Goal: Find specific page/section: Find specific page/section

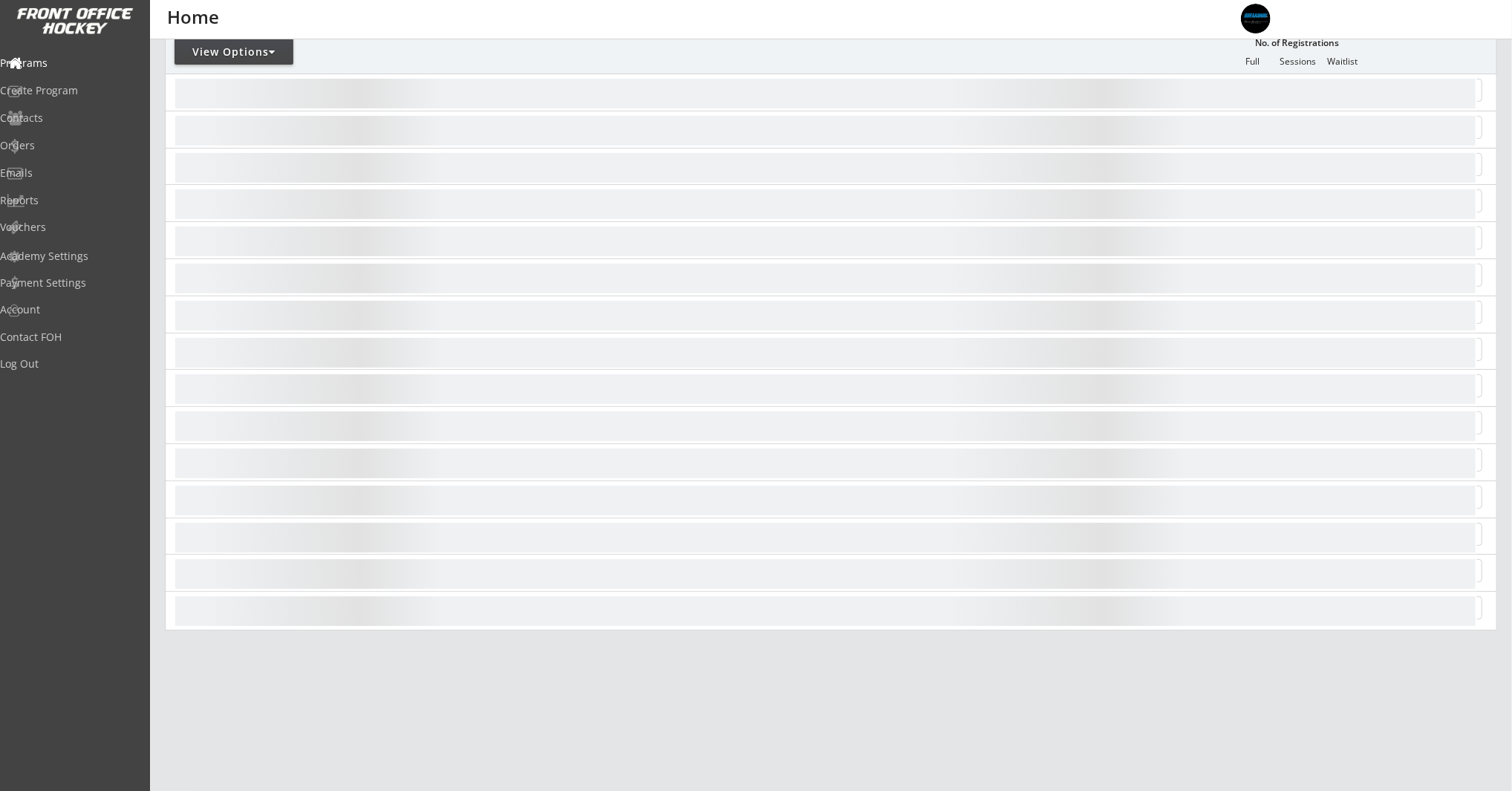
scroll to position [203, 0]
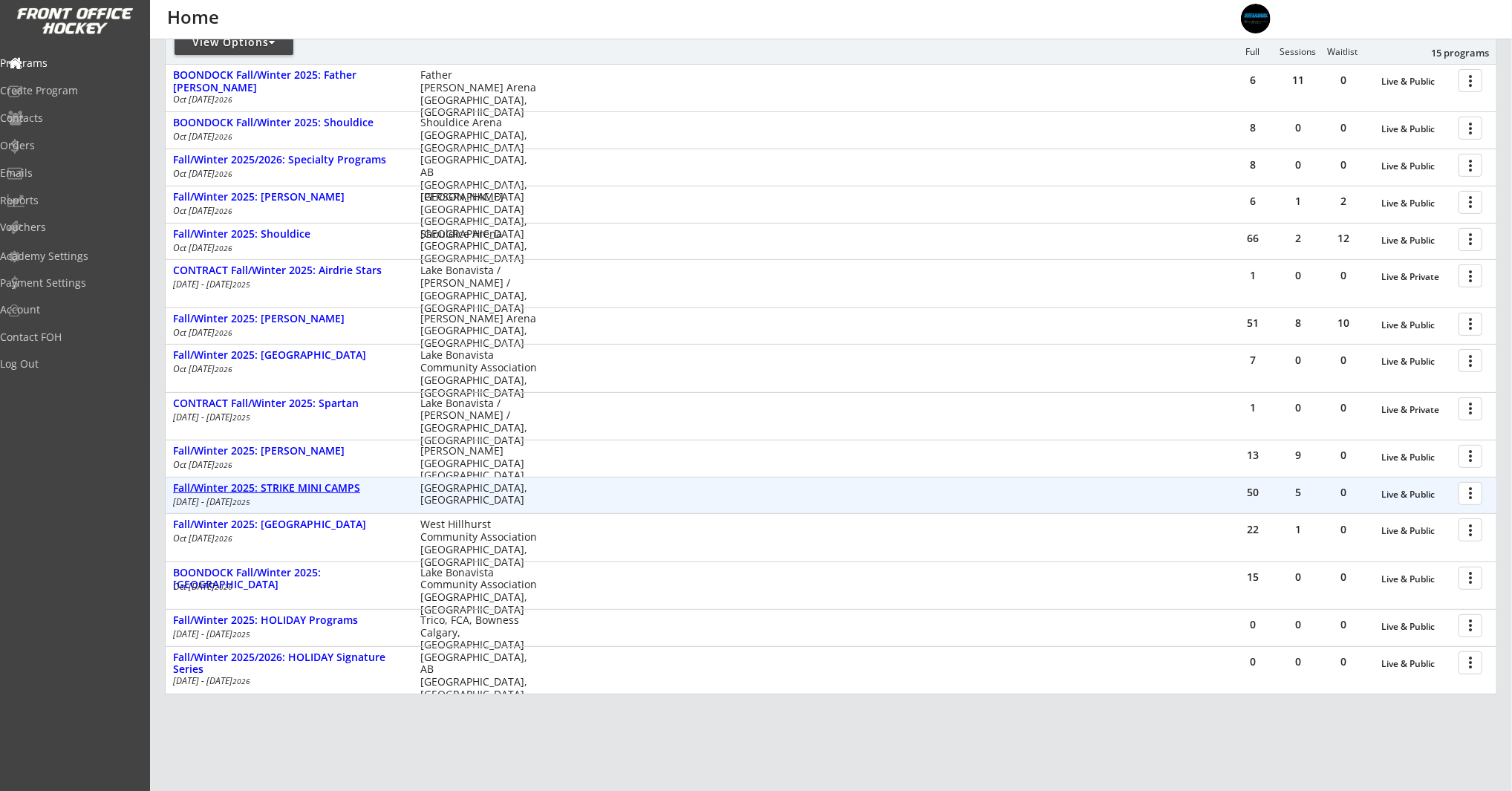
click at [311, 485] on div "Fall/Winter 2025: STRIKE MINI CAMPS" at bounding box center [289, 488] width 231 height 13
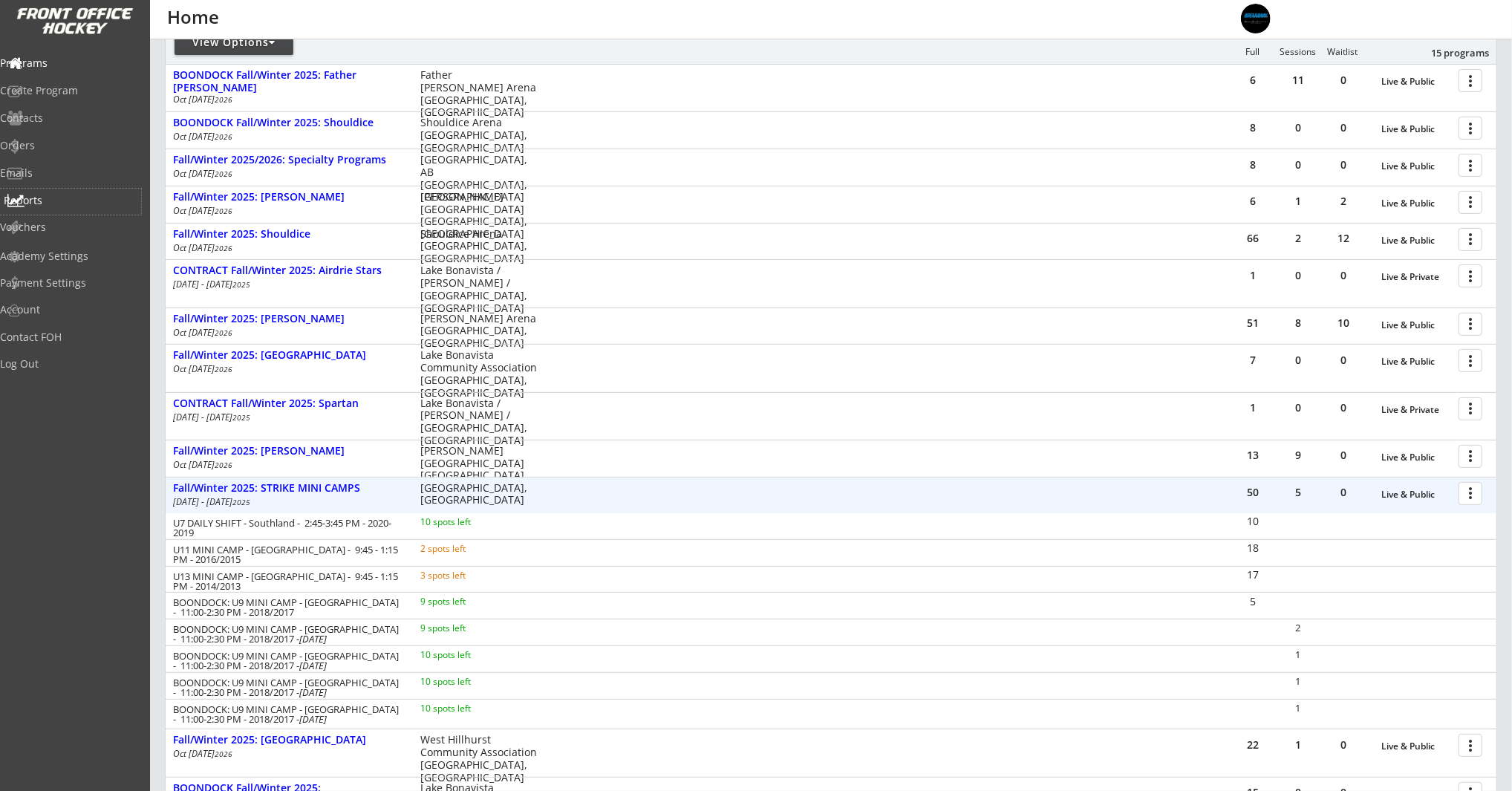
click at [38, 199] on div "Reports" at bounding box center [71, 201] width 134 height 11
